Goal: Find specific page/section: Find specific page/section

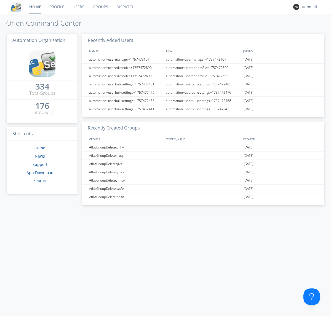
click at [125, 7] on link "Dispatch" at bounding box center [125, 7] width 26 height 14
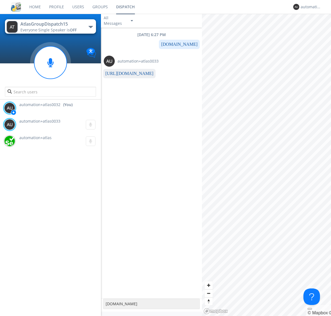
type textarea "[DOMAIN_NAME]"
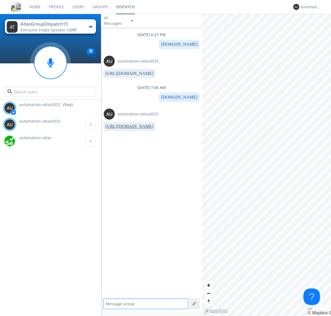
click at [127, 127] on link "[URL][DOMAIN_NAME]" at bounding box center [129, 126] width 48 height 5
click at [309, 7] on div "automation+atlas0032" at bounding box center [311, 7] width 21 height 6
